Goal: Task Accomplishment & Management: Use online tool/utility

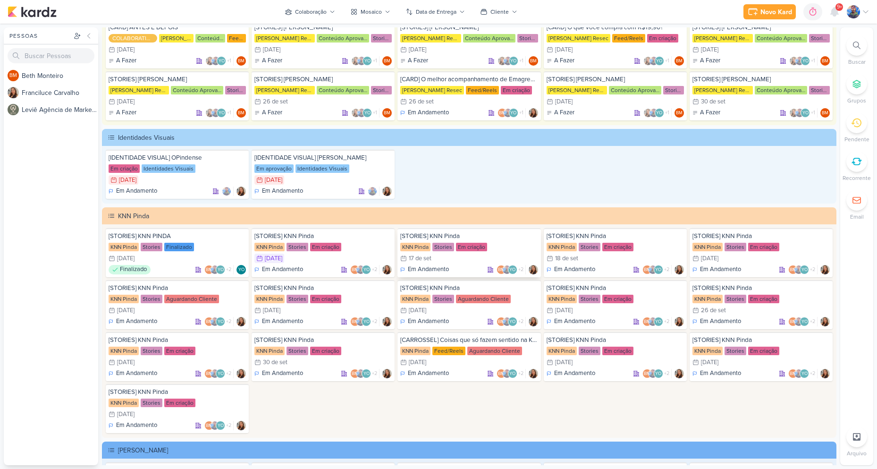
scroll to position [1747, 0]
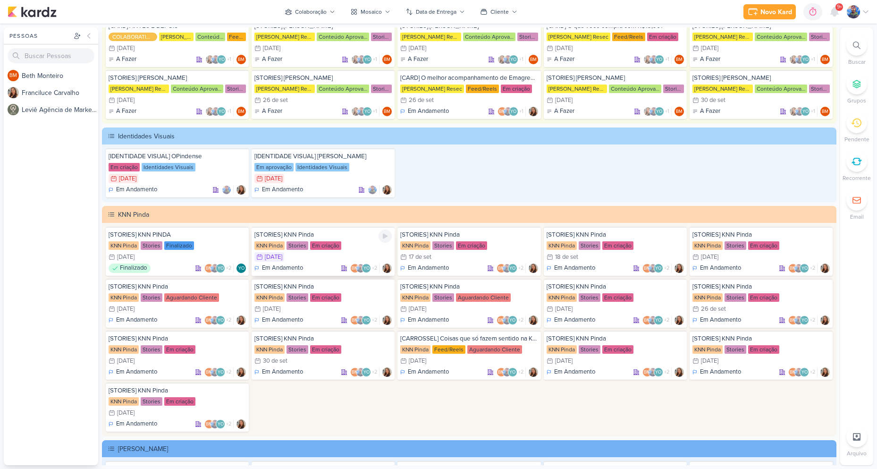
click at [311, 263] on div "Em Andamento BM YO +2" at bounding box center [322, 267] width 137 height 9
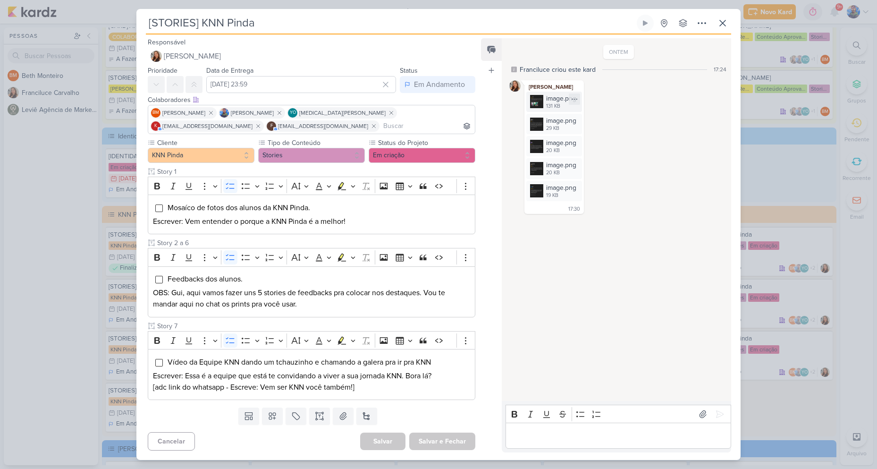
click at [540, 99] on img at bounding box center [536, 101] width 13 height 13
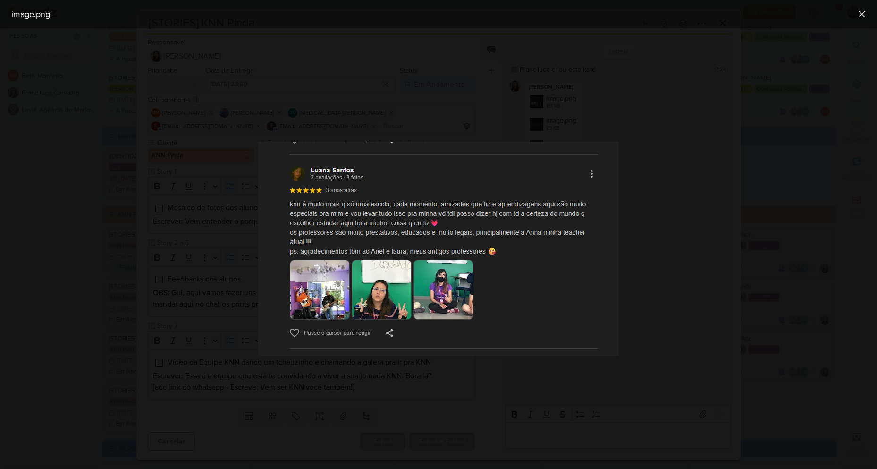
click at [649, 246] on div at bounding box center [438, 248] width 877 height 440
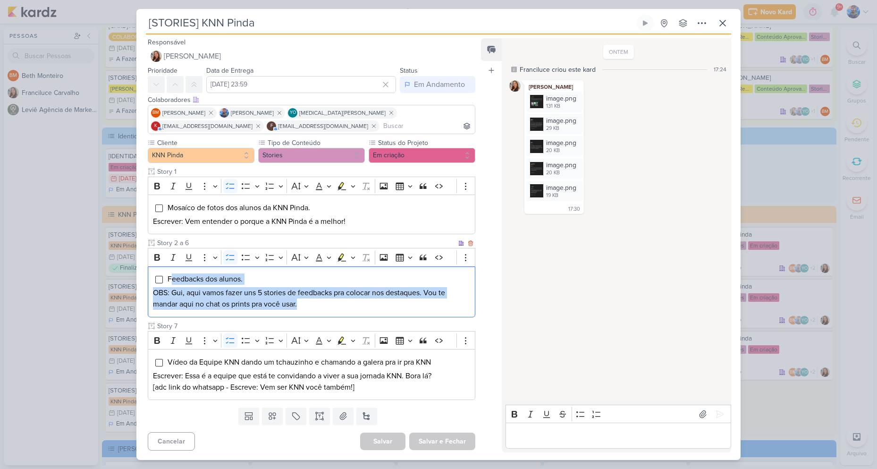
drag, startPoint x: 299, startPoint y: 309, endPoint x: 170, endPoint y: 278, distance: 132.6
click at [170, 278] on div "Feedbacks dos alunos. OBS: Gui, aqui vamos fazer uns 5 stories de feedbacks pra…" at bounding box center [312, 291] width 328 height 51
click at [356, 254] on button "Highlight" at bounding box center [353, 257] width 8 height 14
click at [313, 275] on icon "Text highlight toolbar" at bounding box center [313, 274] width 8 height 8
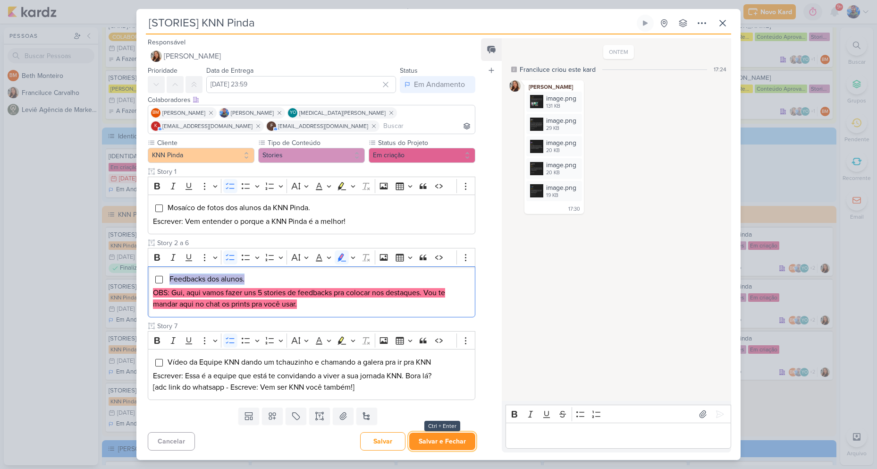
click at [446, 437] on button "Salvar e Fechar" at bounding box center [442, 440] width 66 height 17
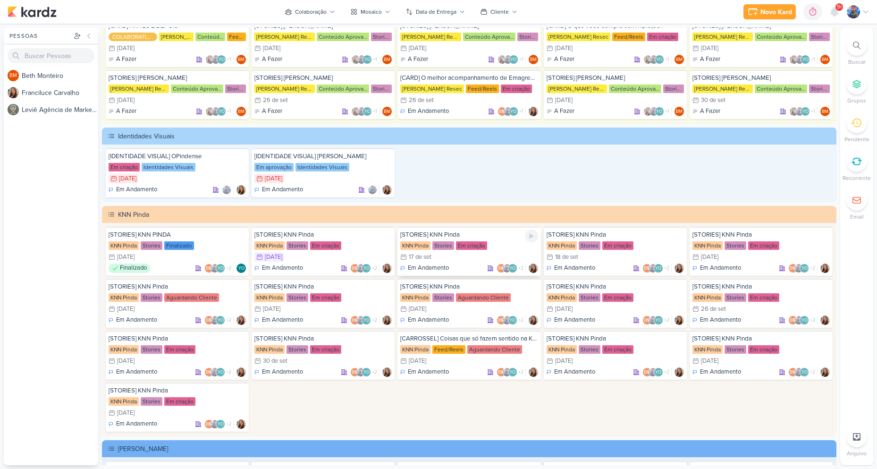
click at [446, 260] on div "17/9 [DATE]" at bounding box center [468, 256] width 137 height 9
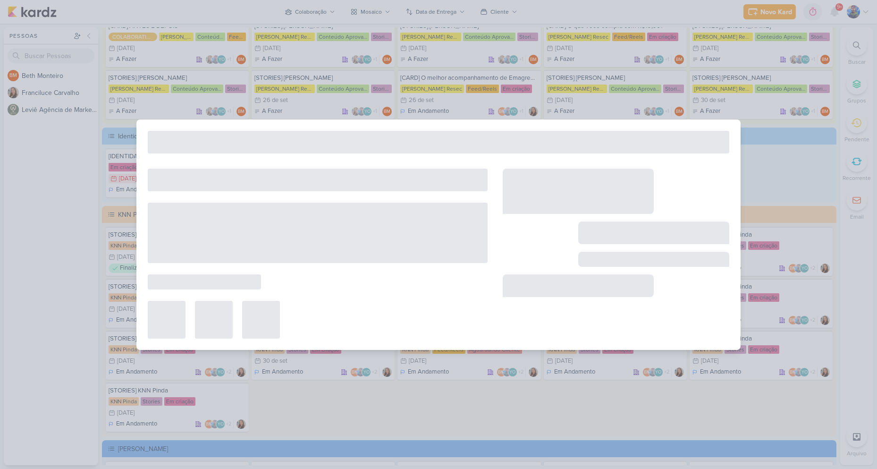
type input "[DATE] 23:59"
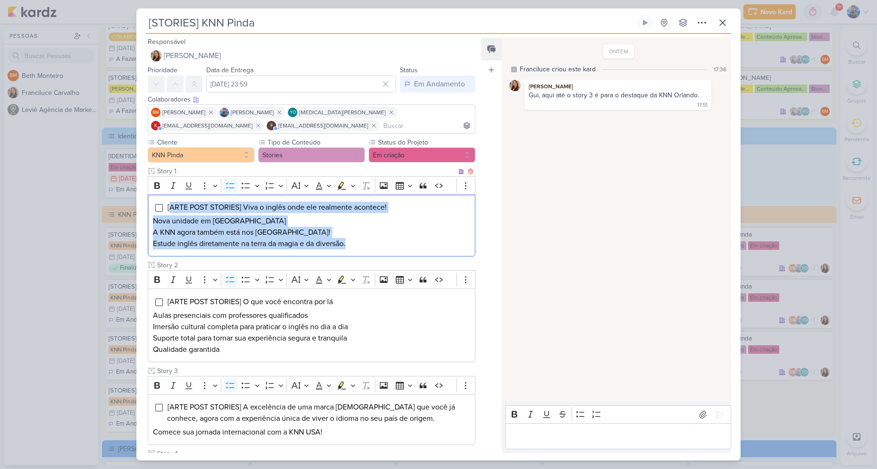
drag, startPoint x: 169, startPoint y: 202, endPoint x: 411, endPoint y: 239, distance: 244.1
click at [411, 239] on div "[ARTE POST STORIES] Viva o inglês onde ele realmente acontece! Nova unidade em …" at bounding box center [312, 226] width 328 height 62
click at [352, 185] on icon "Editor toolbar" at bounding box center [353, 185] width 5 height 9
click at [316, 201] on icon "Text highlight toolbar" at bounding box center [313, 201] width 9 height 9
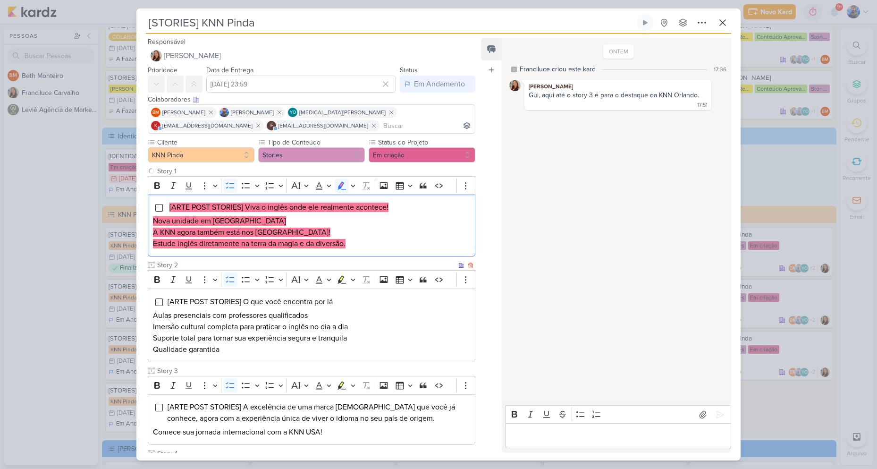
click at [316, 292] on div "[ARTE POST STORIES] O que você encontra por lá [PERSON_NAME] presenciais com pr…" at bounding box center [312, 325] width 328 height 74
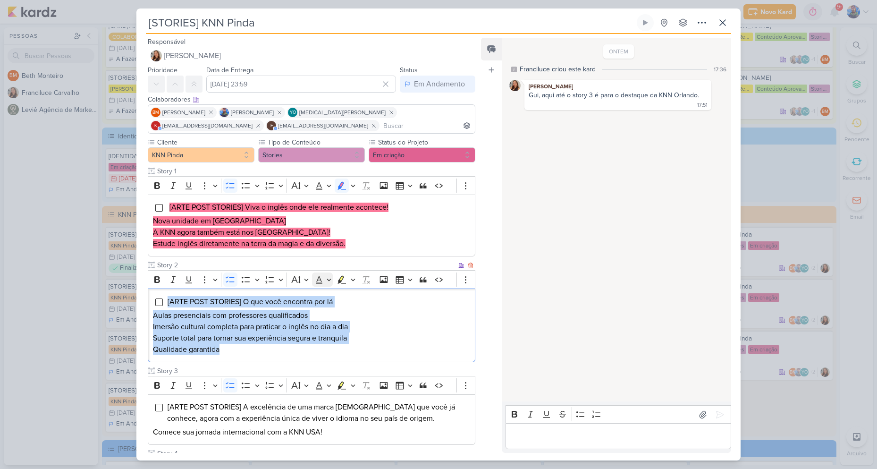
drag, startPoint x: 240, startPoint y: 354, endPoint x: 321, endPoint y: 287, distance: 104.9
click at [171, 294] on div "[ARTE POST STORIES] O que você encontra por lá [PERSON_NAME] presenciais com pr…" at bounding box center [312, 325] width 328 height 74
click at [352, 281] on icon "Editor toolbar" at bounding box center [353, 279] width 5 height 9
click at [318, 298] on button "Pink marker" at bounding box center [313, 296] width 14 height 14
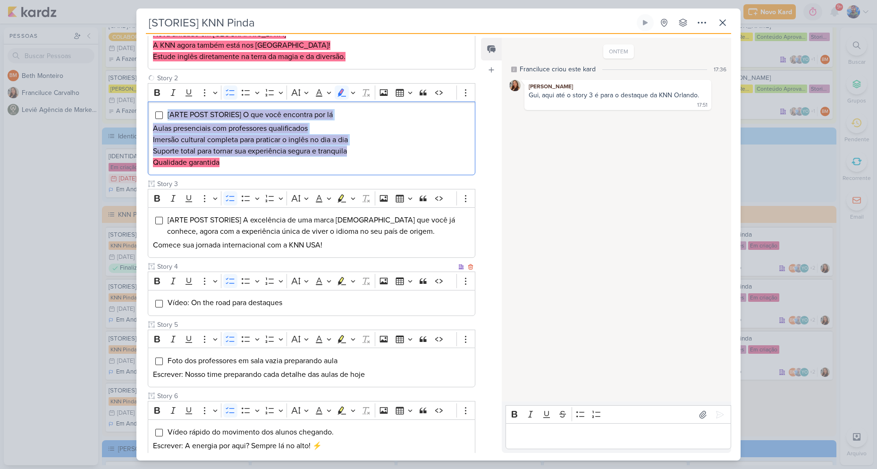
scroll to position [189, 0]
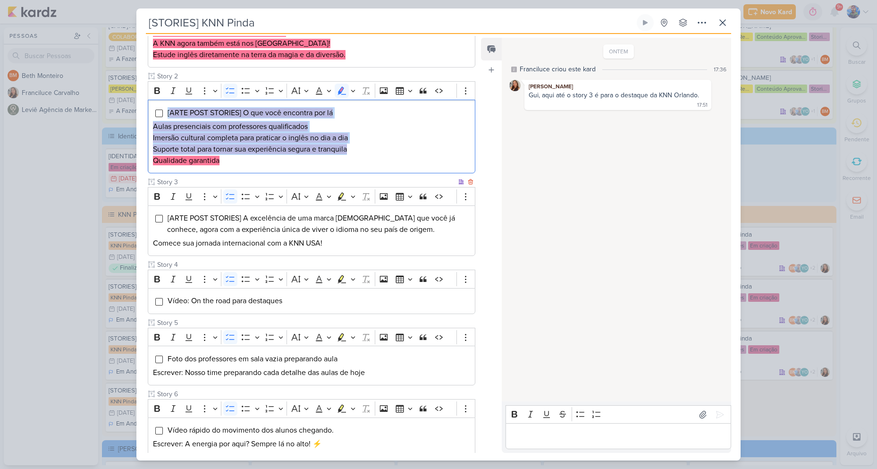
click at [334, 246] on p "Comece sua jornada internacional com a KNN USA!" at bounding box center [311, 242] width 317 height 11
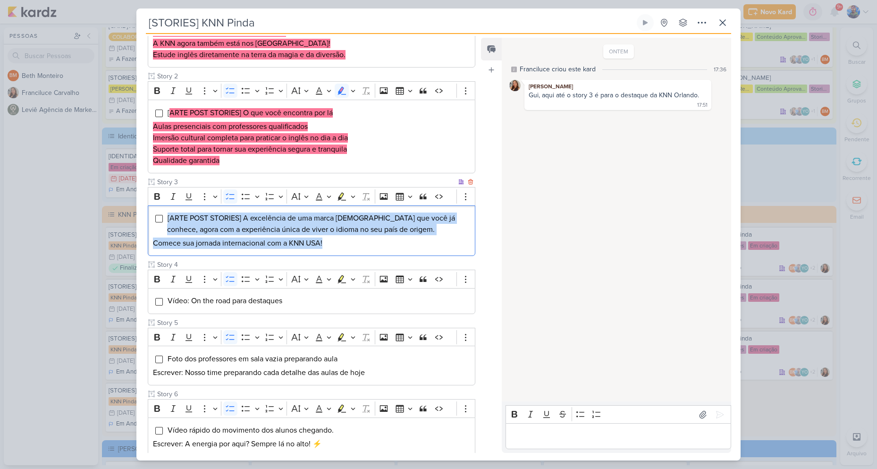
drag, startPoint x: 335, startPoint y: 251, endPoint x: 279, endPoint y: 213, distance: 67.4
click at [170, 214] on div "[ARTE POST STORIES] A excelência de uma marca [DEMOGRAPHIC_DATA] que você já co…" at bounding box center [312, 230] width 328 height 51
click at [351, 198] on icon "Editor toolbar" at bounding box center [353, 196] width 5 height 9
click at [312, 216] on icon "Text highlight toolbar" at bounding box center [313, 213] width 8 height 8
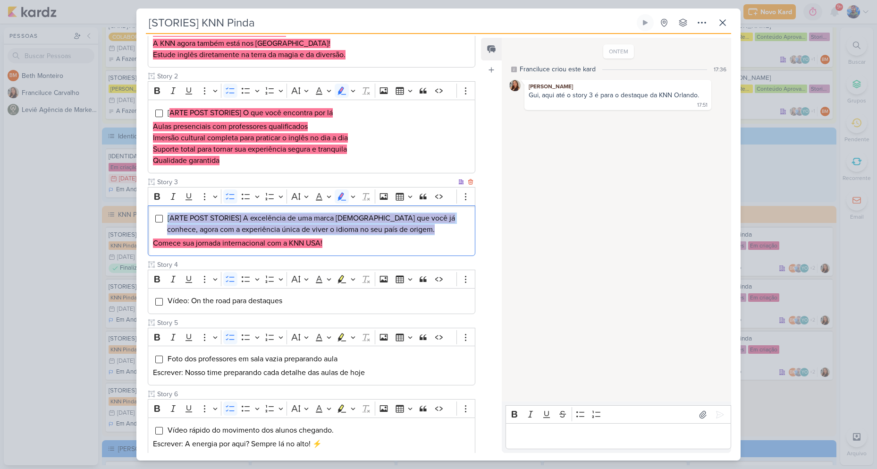
click at [324, 241] on p "Comece sua jornada internacional com a KNN USA!" at bounding box center [311, 242] width 317 height 11
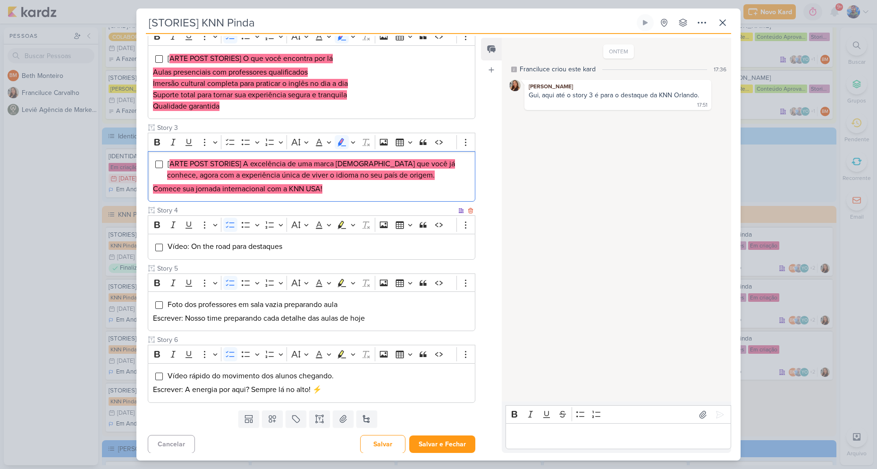
scroll to position [246, 0]
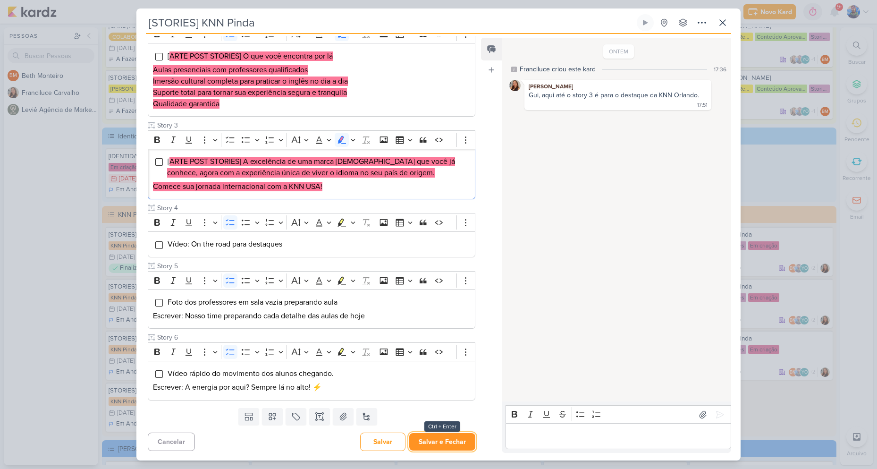
click at [419, 440] on button "Salvar e Fechar" at bounding box center [442, 441] width 66 height 17
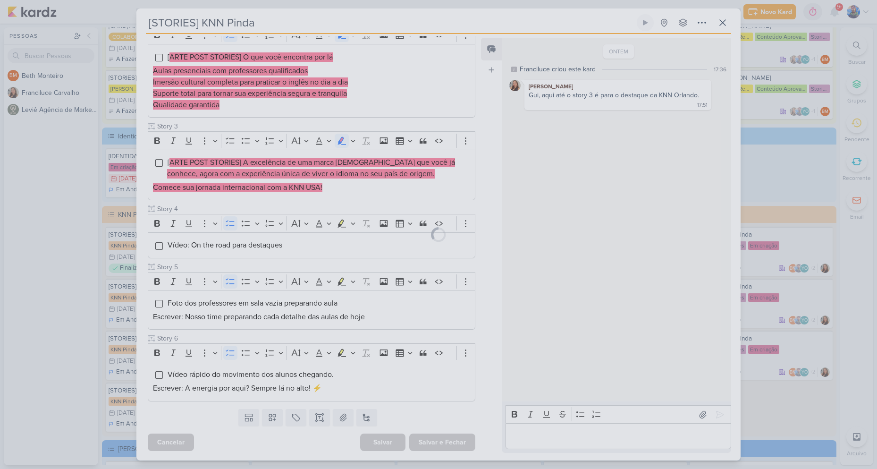
scroll to position [245, 0]
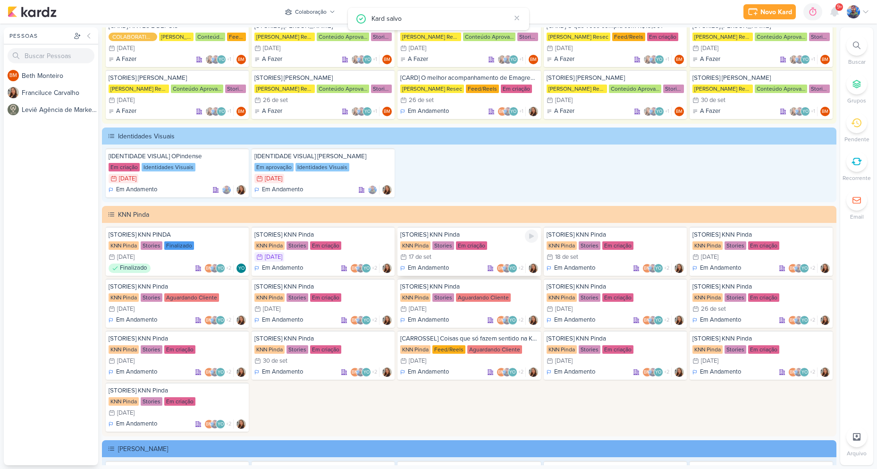
click at [440, 256] on div "17/9 [DATE]" at bounding box center [468, 256] width 137 height 9
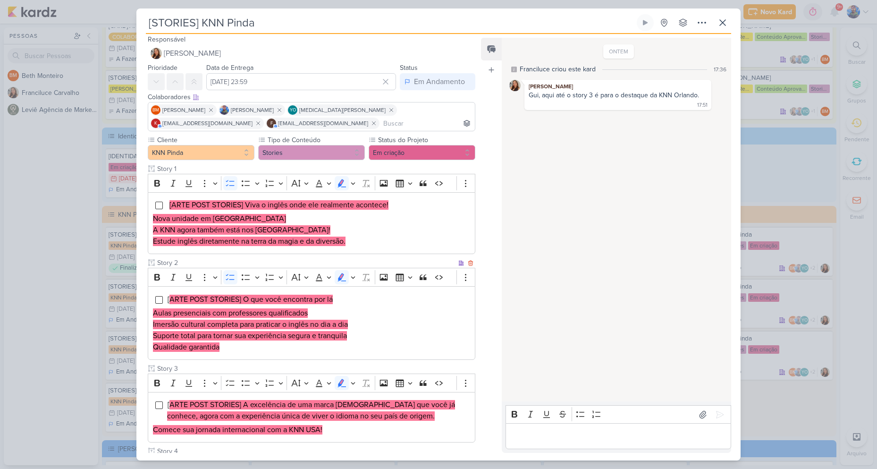
scroll to position [0, 0]
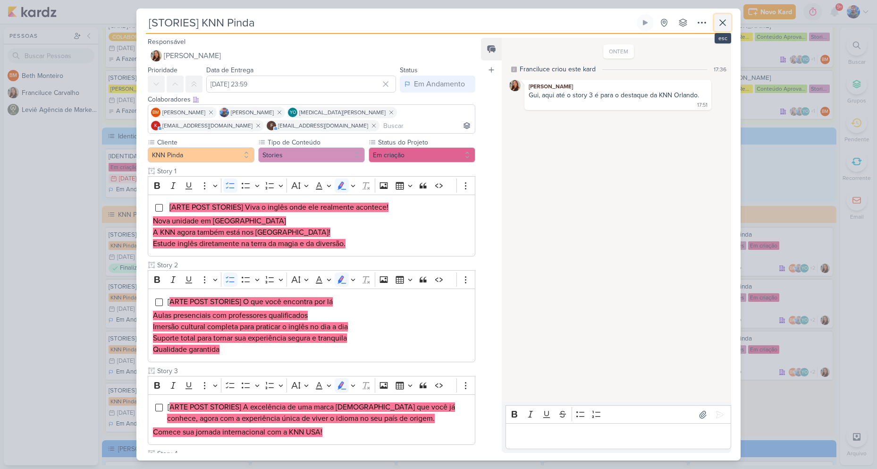
click at [724, 18] on icon at bounding box center [722, 22] width 11 height 11
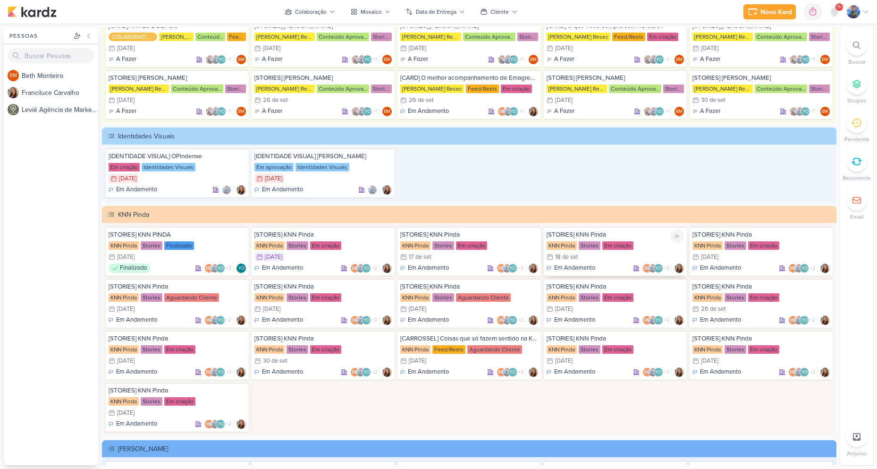
click at [592, 260] on div "18/9 [DATE]" at bounding box center [615, 256] width 137 height 9
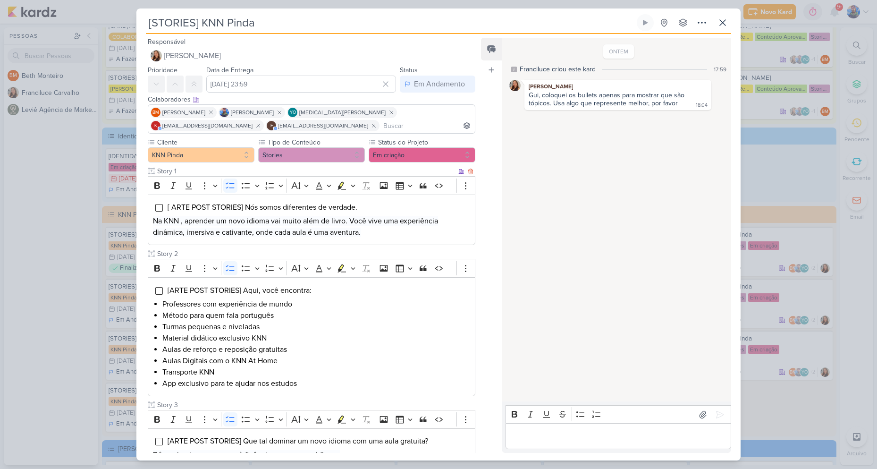
scroll to position [47, 0]
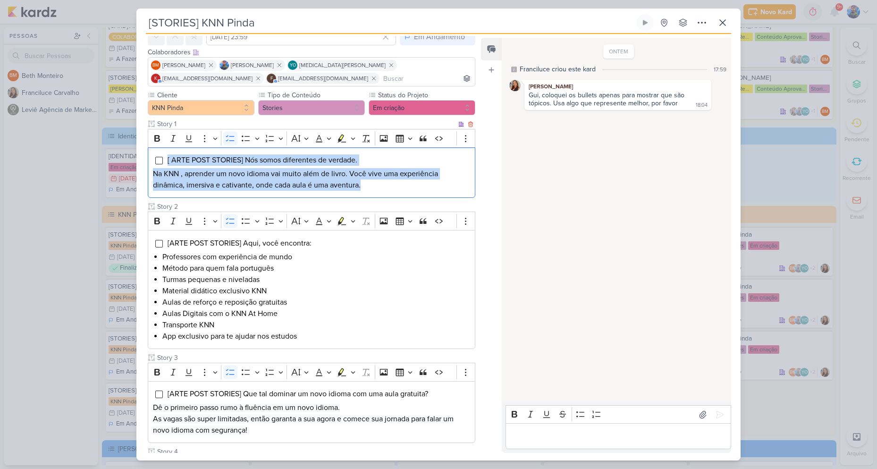
drag, startPoint x: 166, startPoint y: 160, endPoint x: 375, endPoint y: 187, distance: 210.9
click at [375, 187] on div "[ ARTE POST STORIES] Nós somos diferentes de verdade. Na KNN , aprender um novo…" at bounding box center [312, 172] width 328 height 51
click at [356, 141] on button "Highlight" at bounding box center [353, 138] width 8 height 14
click at [306, 153] on button "Pink marker" at bounding box center [313, 155] width 14 height 14
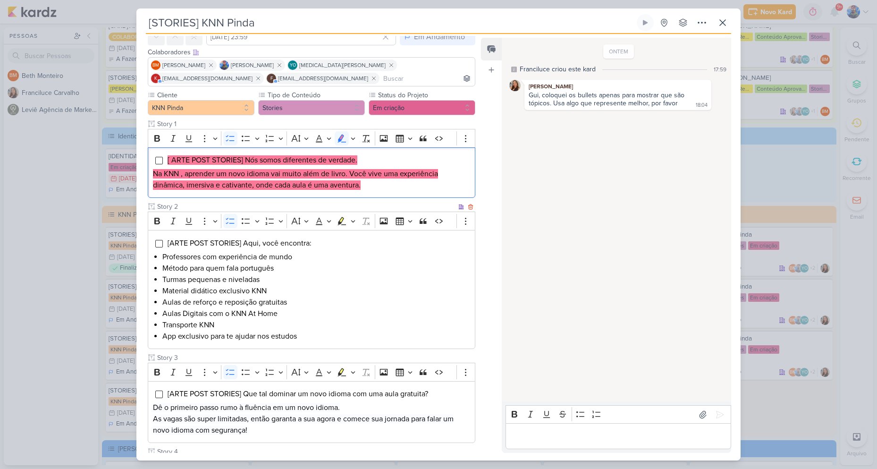
click at [308, 257] on li "Professores com experiência de mundo" at bounding box center [316, 256] width 308 height 11
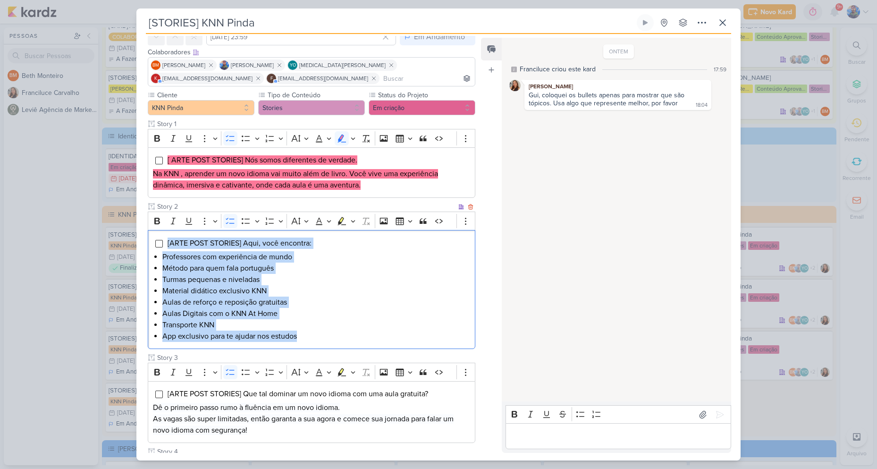
drag, startPoint x: 300, startPoint y: 336, endPoint x: 167, endPoint y: 230, distance: 170.4
click at [167, 230] on div "Rich Text Editor Bold Italic Underline More To-do List Bulleted List Bulleted L…" at bounding box center [312, 280] width 328 height 137
click at [351, 225] on icon "Editor toolbar" at bounding box center [353, 220] width 5 height 9
click at [315, 241] on icon "Text highlight toolbar" at bounding box center [313, 238] width 8 height 8
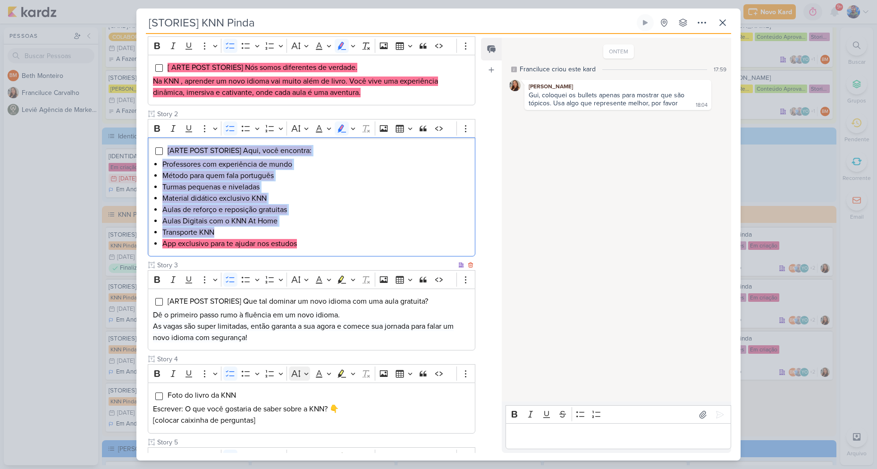
scroll to position [189, 0]
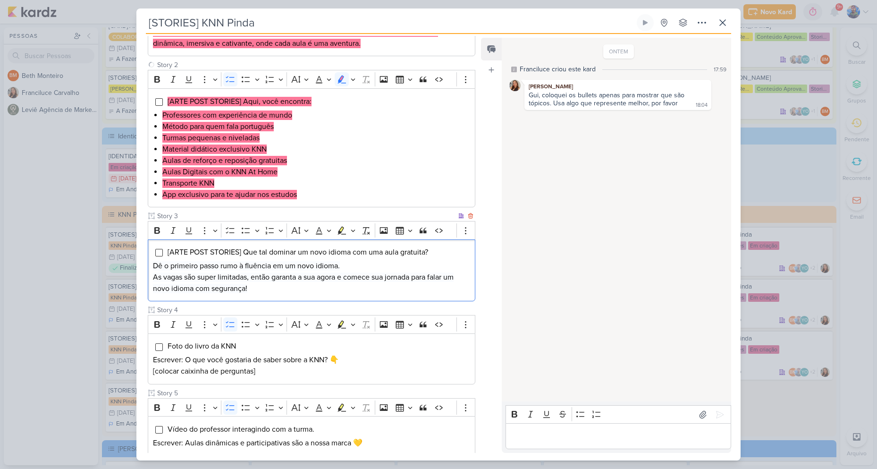
click at [263, 291] on p "As vagas são super limitadas, então garanta a sua agora e comece sua jornada pa…" at bounding box center [311, 282] width 317 height 23
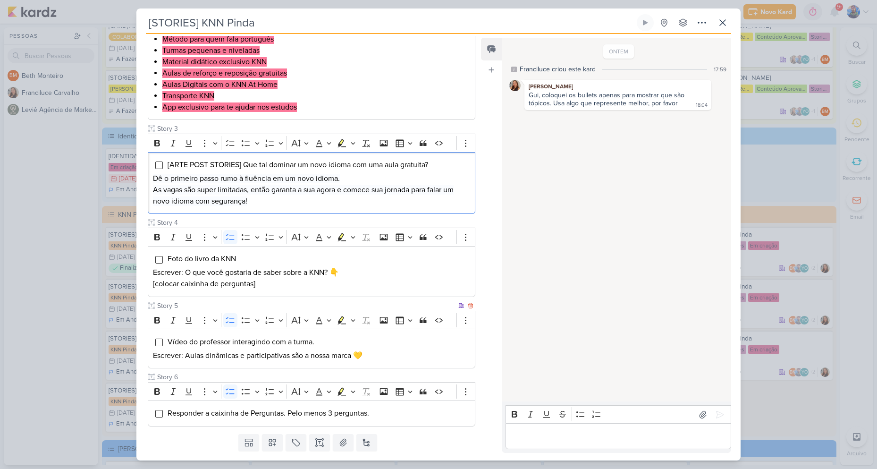
scroll to position [208, 0]
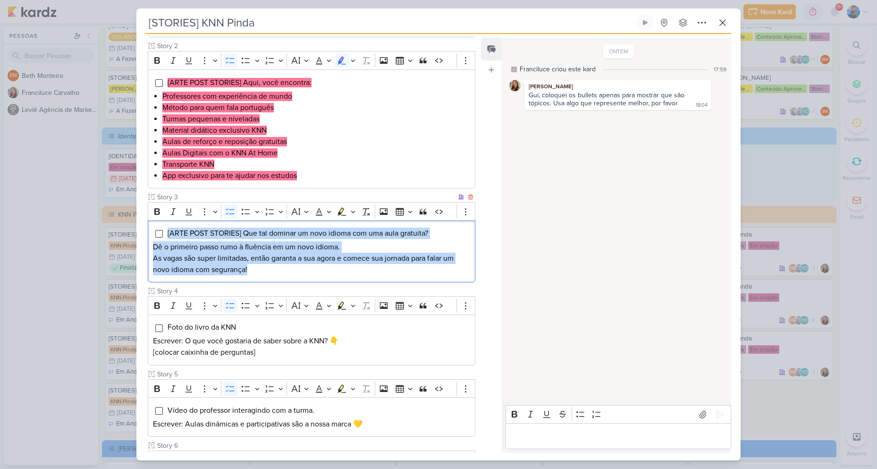
drag, startPoint x: 259, startPoint y: 265, endPoint x: 314, endPoint y: 224, distance: 68.5
click at [169, 223] on div "[ARTE POST STORIES] Que tal dominar um novo idioma com uma aula gratuita? Dê o …" at bounding box center [312, 251] width 328 height 62
click at [353, 212] on icon "Editor toolbar" at bounding box center [353, 212] width 4 height 2
click at [315, 229] on icon "Text highlight toolbar" at bounding box center [313, 227] width 9 height 9
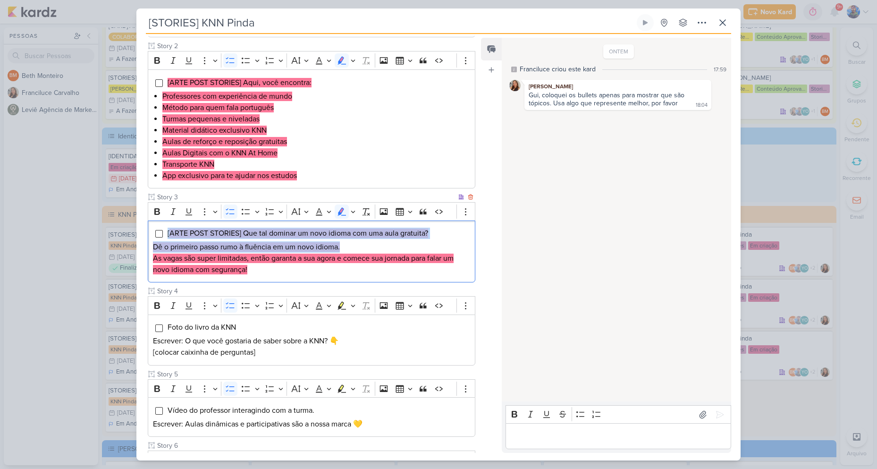
click at [301, 270] on p "As vagas são super limitadas, então garanta a sua agora e comece sua jornada pa…" at bounding box center [311, 264] width 317 height 23
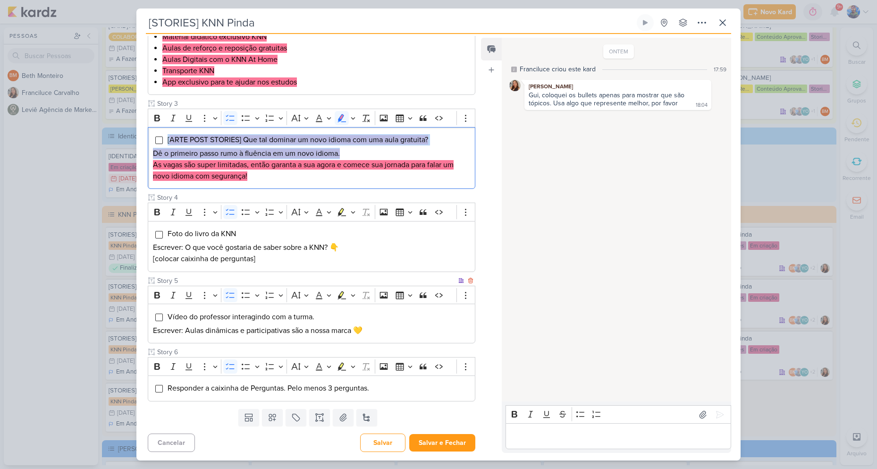
scroll to position [302, 0]
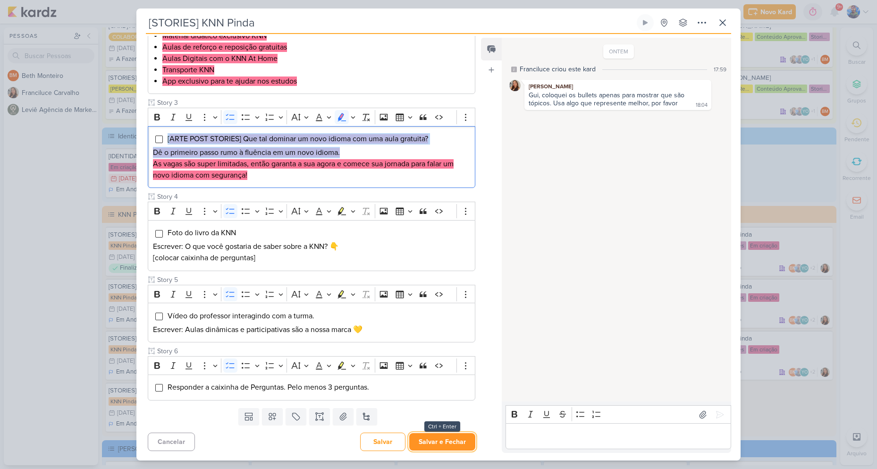
click at [456, 443] on button "Salvar e Fechar" at bounding box center [442, 441] width 66 height 17
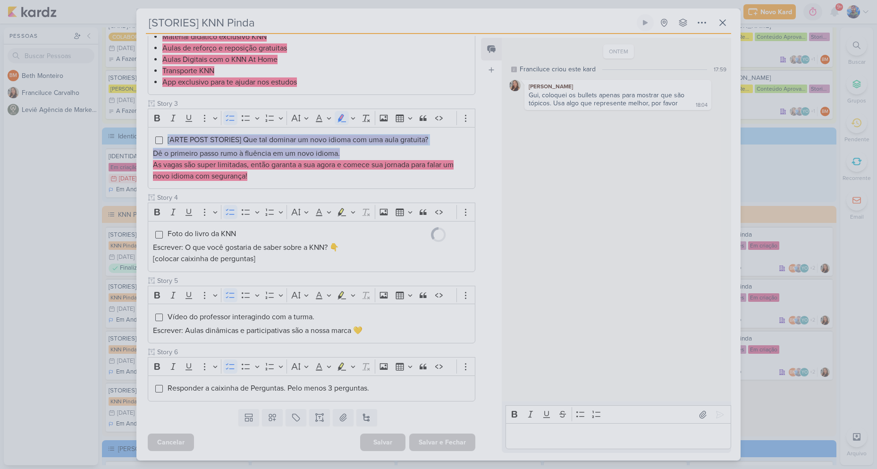
scroll to position [301, 0]
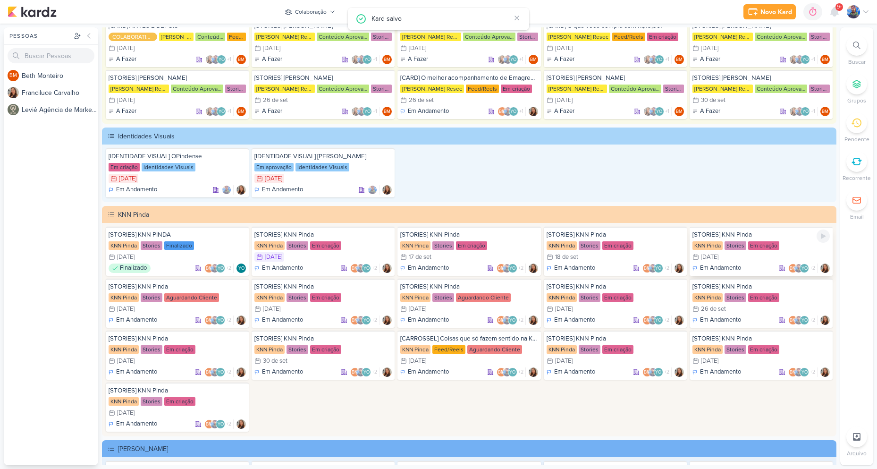
click at [717, 244] on div "KNN Pinda" at bounding box center [708, 245] width 30 height 8
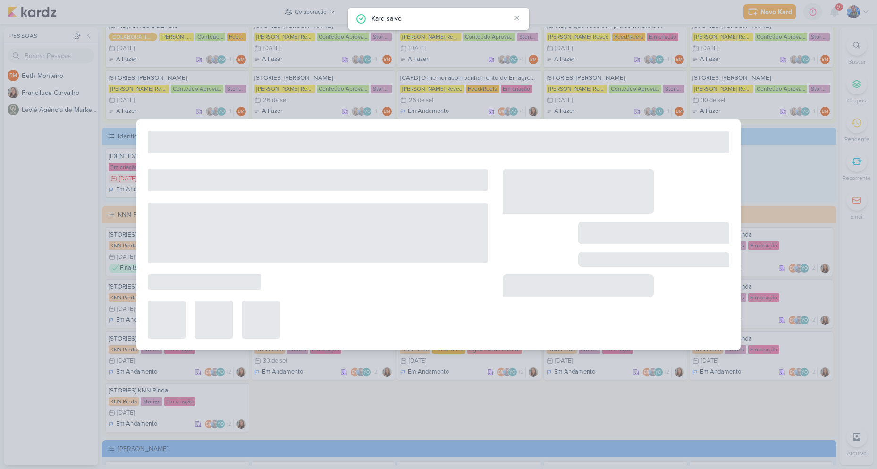
type input "[DATE] 23:59"
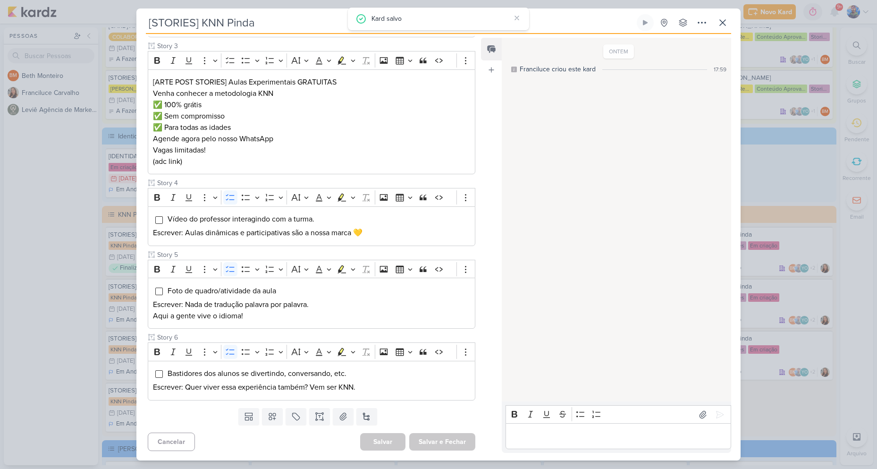
scroll to position [0, 0]
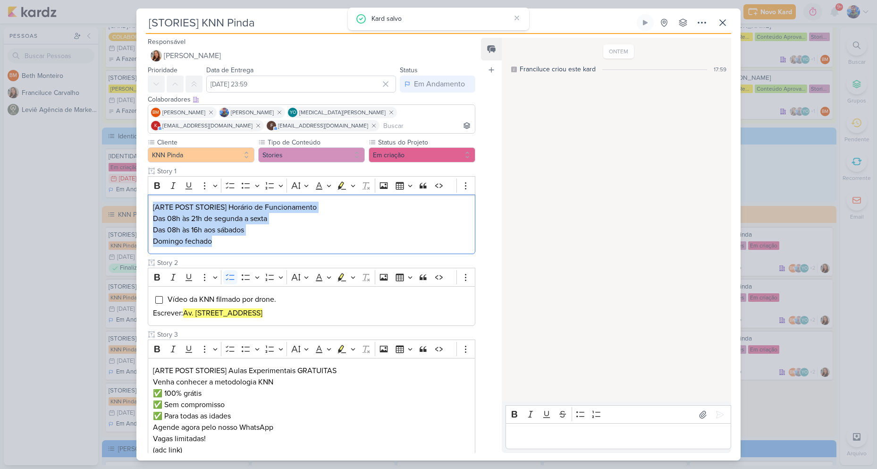
drag, startPoint x: 222, startPoint y: 246, endPoint x: 169, endPoint y: 206, distance: 65.7
click at [147, 209] on div "Cliente KNN Pinda Tipo de Conteúdo" at bounding box center [307, 414] width 343 height 555
click at [355, 182] on icon "Editor toolbar" at bounding box center [353, 185] width 5 height 9
click at [313, 203] on icon "Text highlight toolbar" at bounding box center [312, 201] width 5 height 7
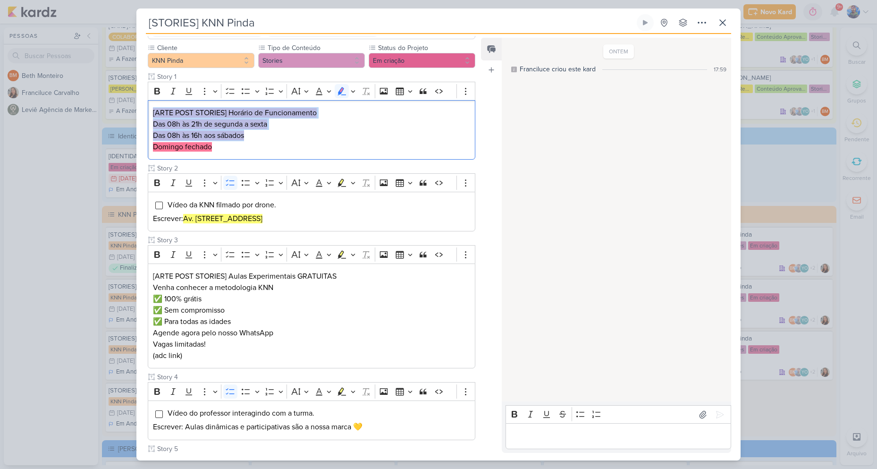
scroll to position [142, 0]
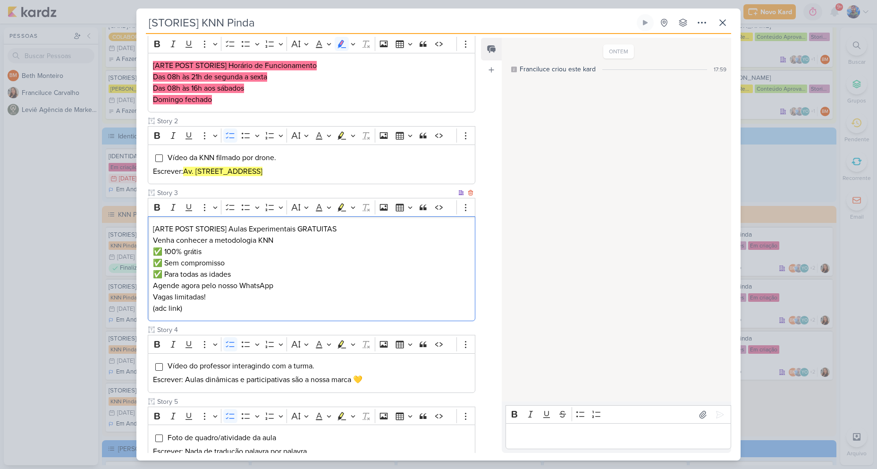
click at [220, 309] on p "Agende agora pelo nosso WhatsApp Vagas limitadas! (adc link)" at bounding box center [311, 297] width 317 height 34
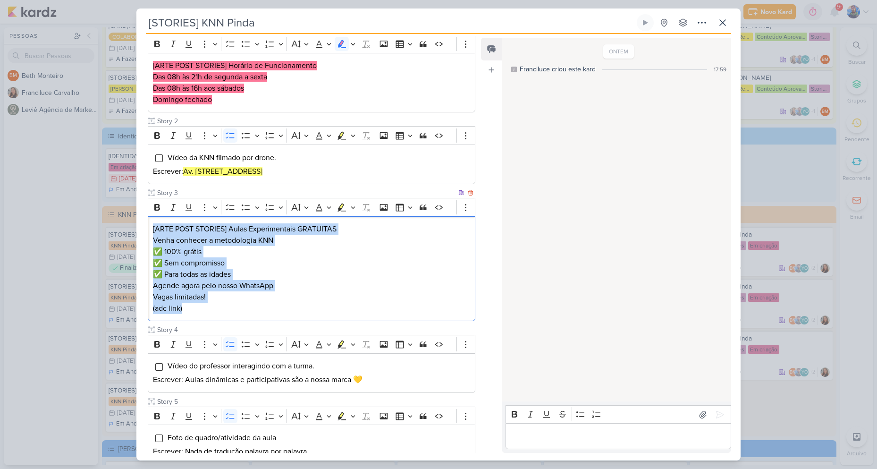
drag, startPoint x: 208, startPoint y: 313, endPoint x: 151, endPoint y: 230, distance: 100.6
click at [151, 230] on div "[ARTE POST STORIES] Aulas Experimentais GRATUITAS Venha conhecer a metodologia …" at bounding box center [312, 268] width 328 height 105
click at [349, 204] on button "Highlight" at bounding box center [353, 207] width 8 height 14
click at [311, 225] on icon "Text highlight toolbar" at bounding box center [313, 224] width 8 height 8
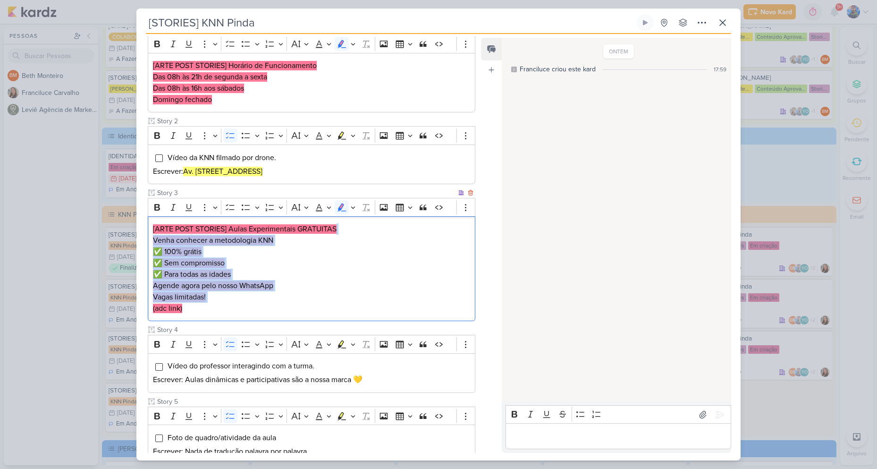
click at [303, 274] on p "✅ 100% grátis ✅ Sem compromisso ✅ Para todas as idades" at bounding box center [311, 263] width 317 height 34
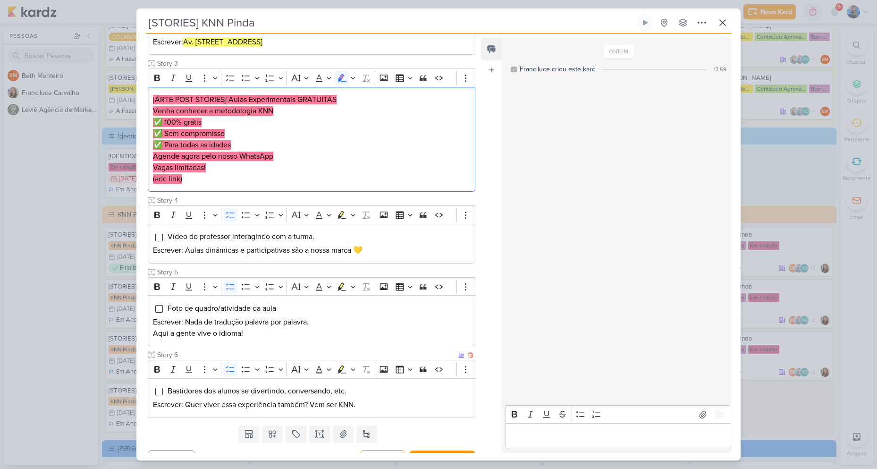
scroll to position [288, 0]
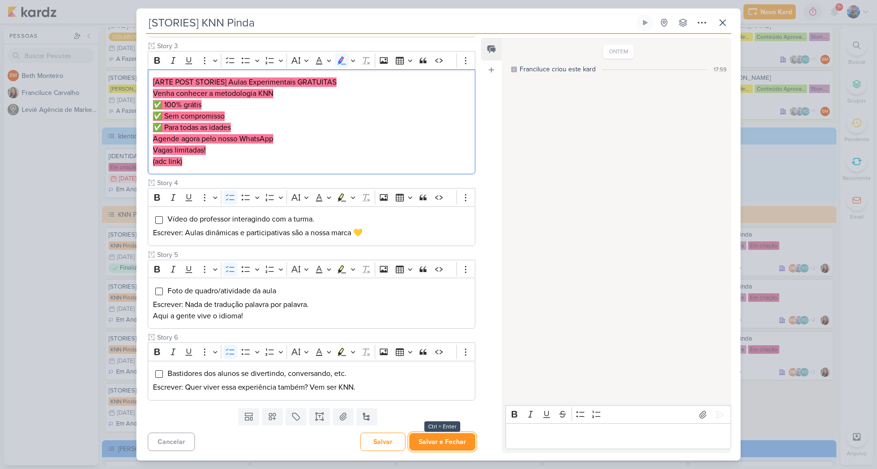
click at [415, 435] on button "Salvar e Fechar" at bounding box center [442, 441] width 66 height 17
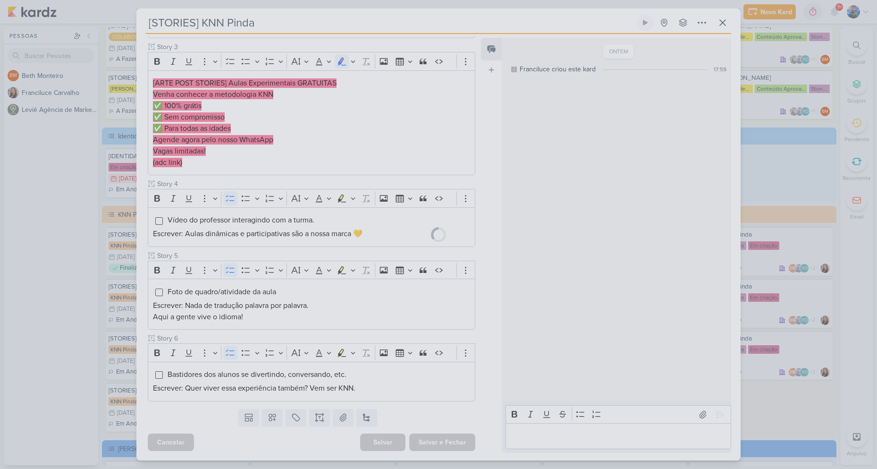
scroll to position [288, 0]
